Goal: Find specific page/section: Find specific page/section

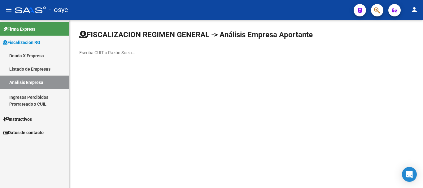
click at [413, 13] on mat-icon "person" at bounding box center [414, 9] width 7 height 7
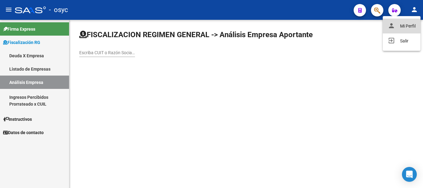
click at [410, 22] on button "person Mi Perfil" at bounding box center [402, 26] width 38 height 15
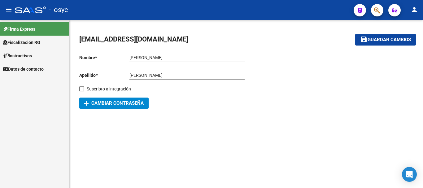
click at [25, 11] on div at bounding box center [30, 10] width 31 height 7
click at [15, 11] on div at bounding box center [30, 10] width 31 height 7
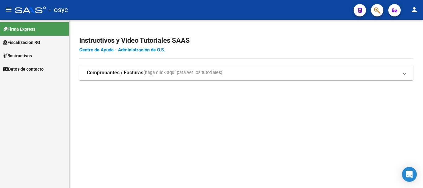
click at [8, 11] on mat-icon "menu" at bounding box center [8, 9] width 7 height 7
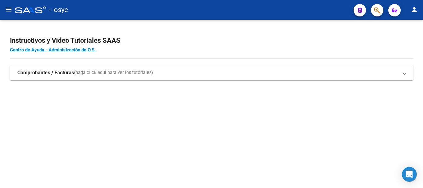
click at [8, 11] on mat-icon "menu" at bounding box center [8, 9] width 7 height 7
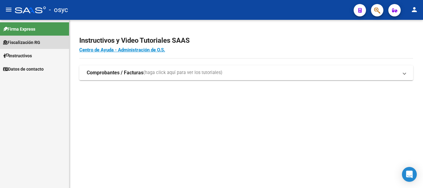
click at [26, 46] on link "Fiscalización RG" at bounding box center [34, 42] width 69 height 13
